Goal: Task Accomplishment & Management: Manage account settings

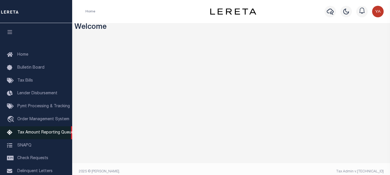
click at [34, 132] on span "Tax Amount Reporting Queue" at bounding box center [45, 133] width 56 height 4
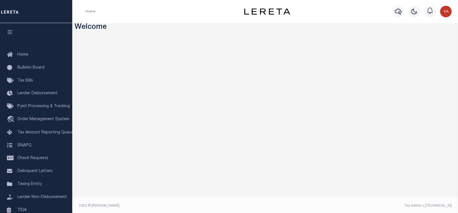
click at [446, 14] on img "button" at bounding box center [446, 12] width 12 height 12
click at [422, 41] on span "Sign out" at bounding box center [422, 41] width 16 height 4
